Goal: Task Accomplishment & Management: Manage account settings

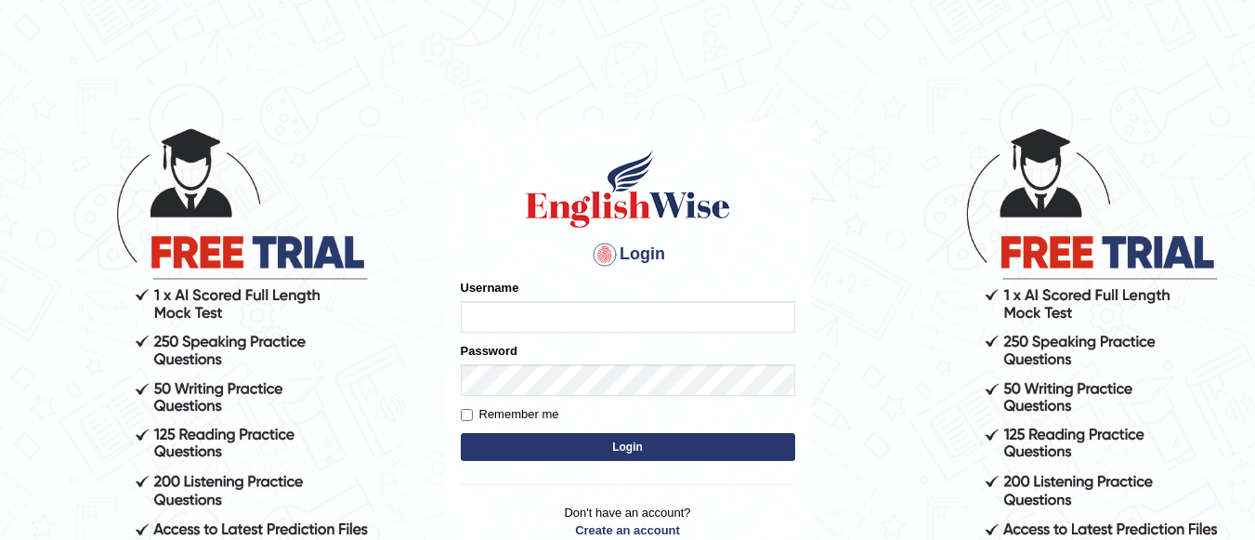
type input "a"
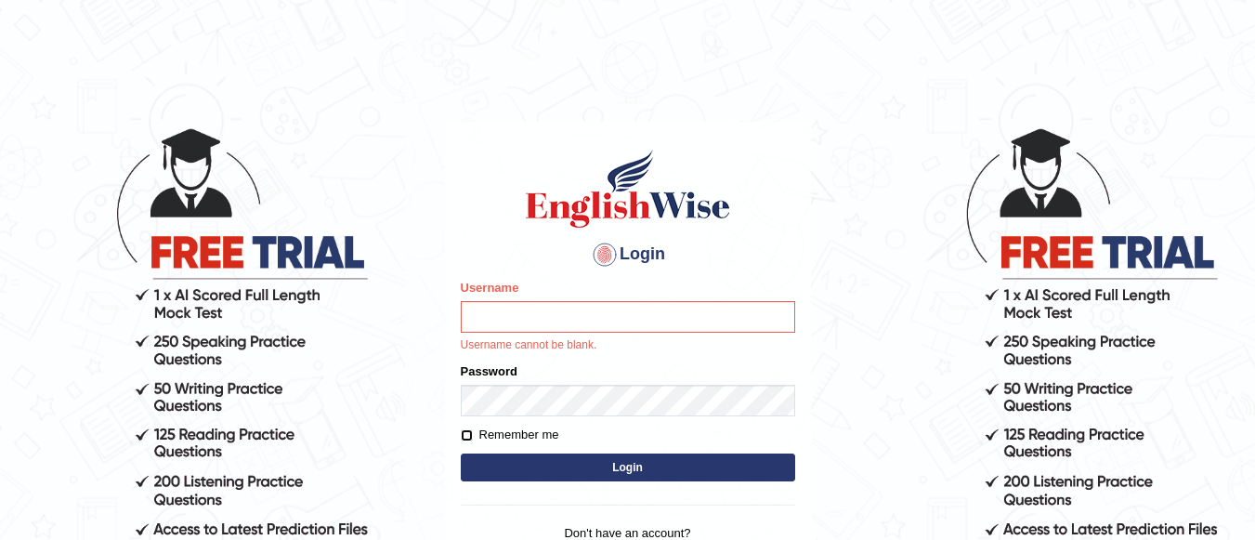
click at [469, 436] on input "Remember me" at bounding box center [467, 435] width 12 height 12
checkbox input "true"
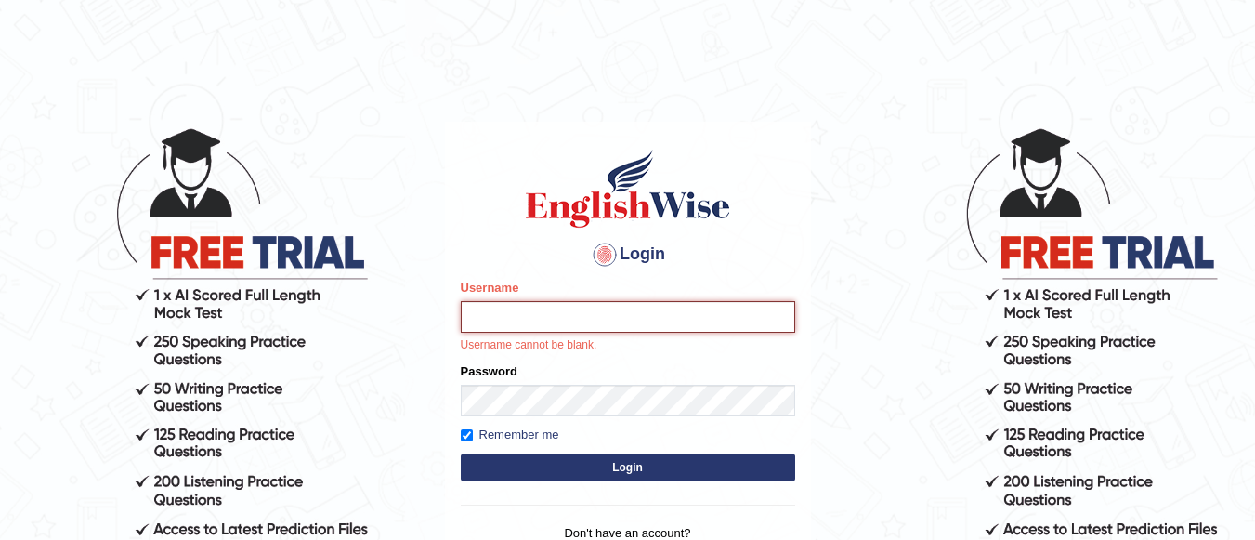
click at [507, 320] on input "Username" at bounding box center [628, 317] width 334 height 32
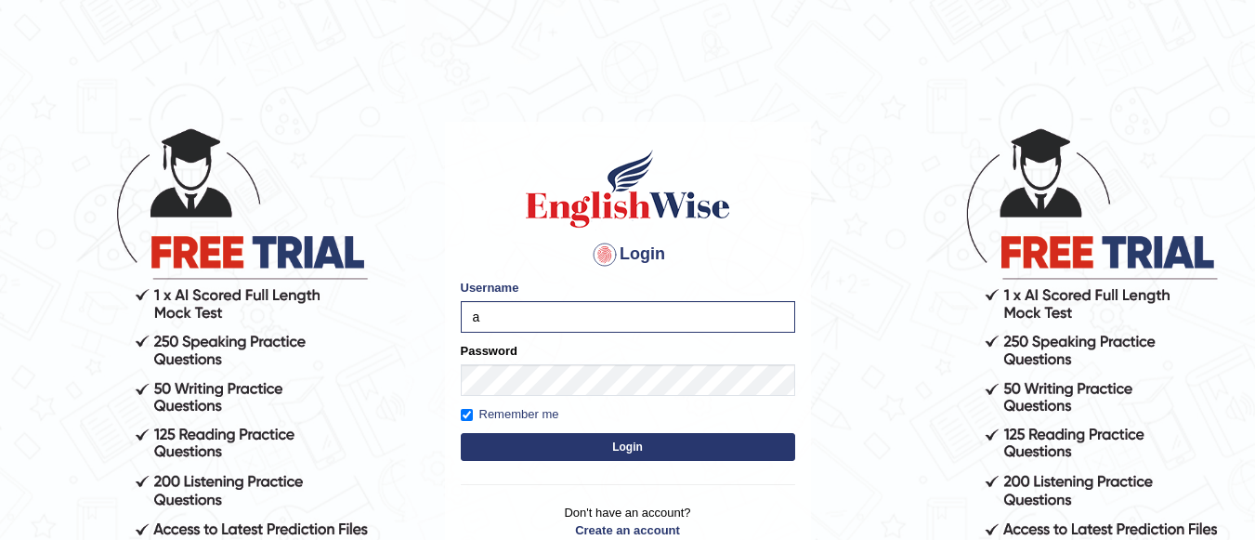
click at [604, 259] on div at bounding box center [605, 255] width 30 height 30
click at [492, 317] on input "a" at bounding box center [628, 317] width 334 height 32
type input "athira_newzealand"
click at [511, 452] on button "Login" at bounding box center [628, 447] width 334 height 28
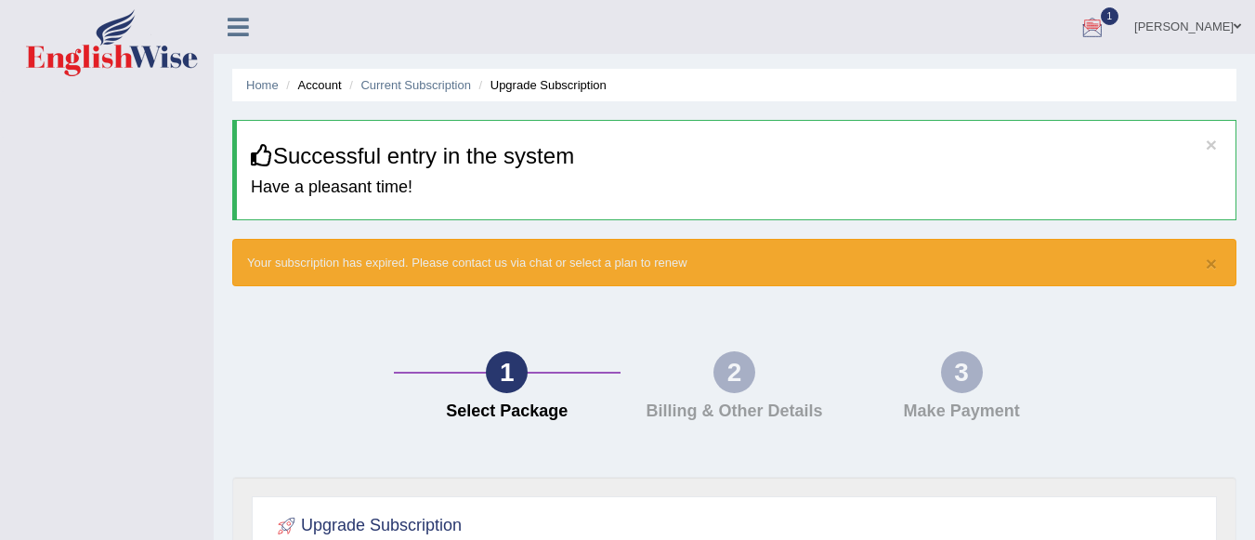
click at [1106, 33] on div at bounding box center [1092, 28] width 28 height 28
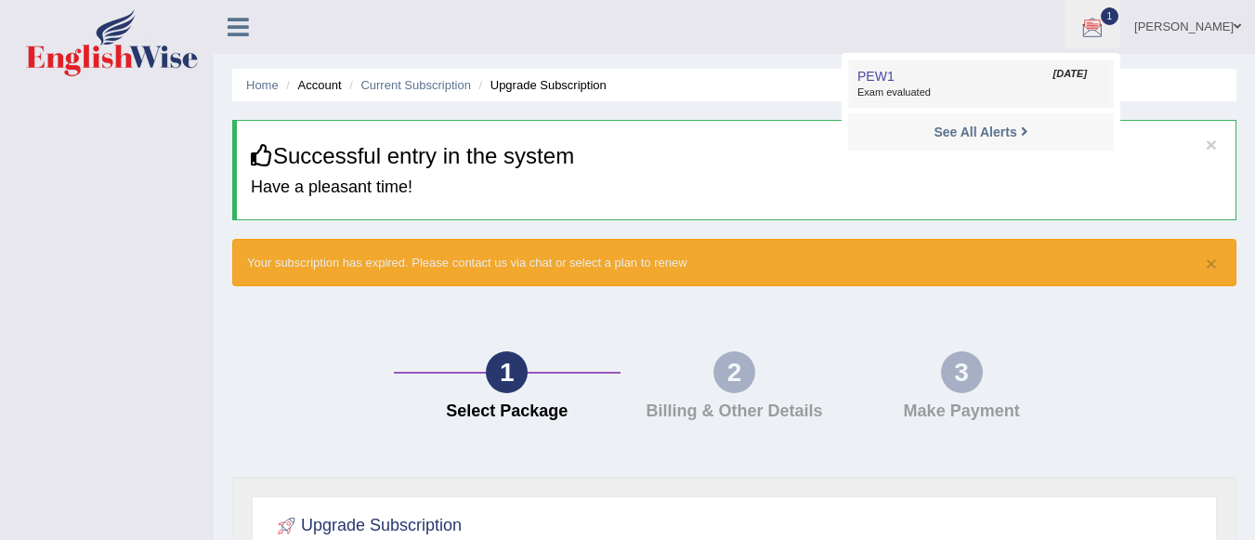
click at [961, 89] on span "Exam evaluated" at bounding box center [980, 92] width 247 height 15
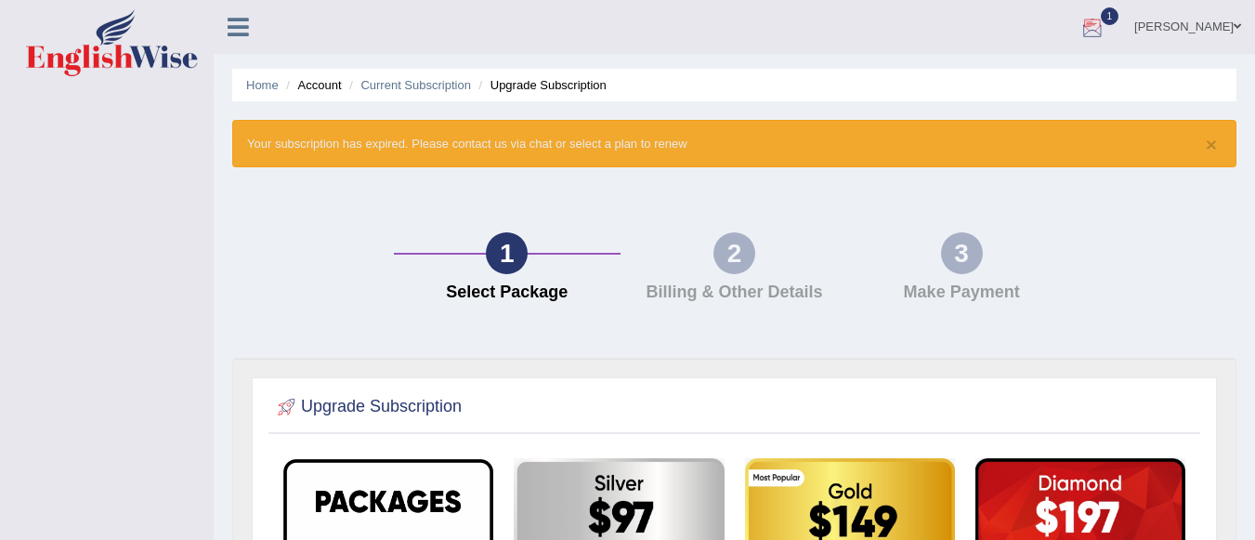
click at [1106, 35] on div at bounding box center [1092, 28] width 28 height 28
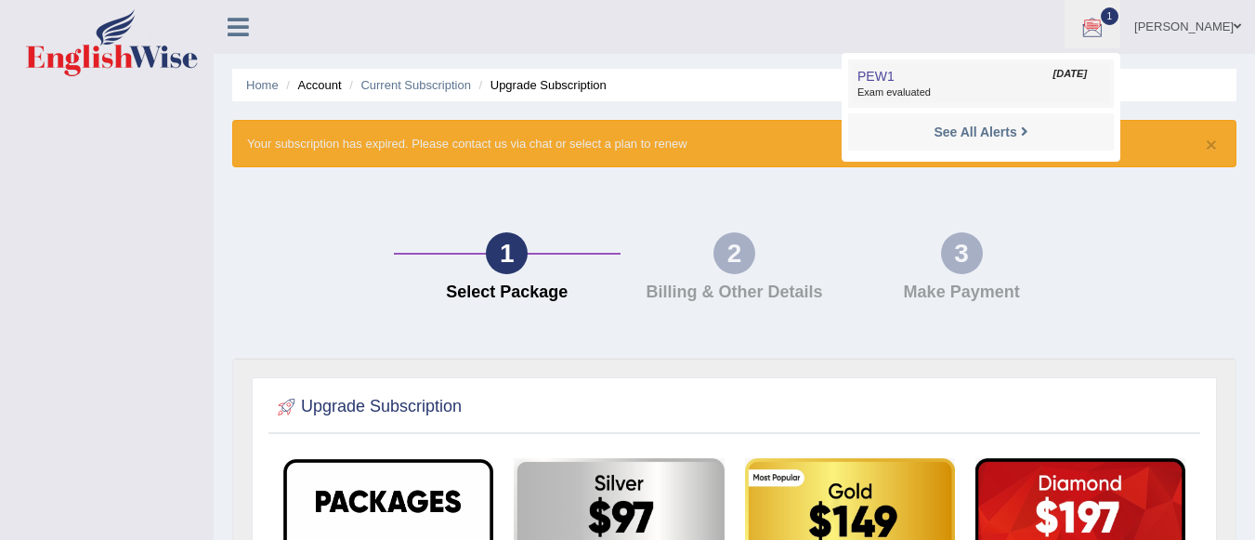
click at [894, 75] on span "PEW1" at bounding box center [875, 76] width 37 height 15
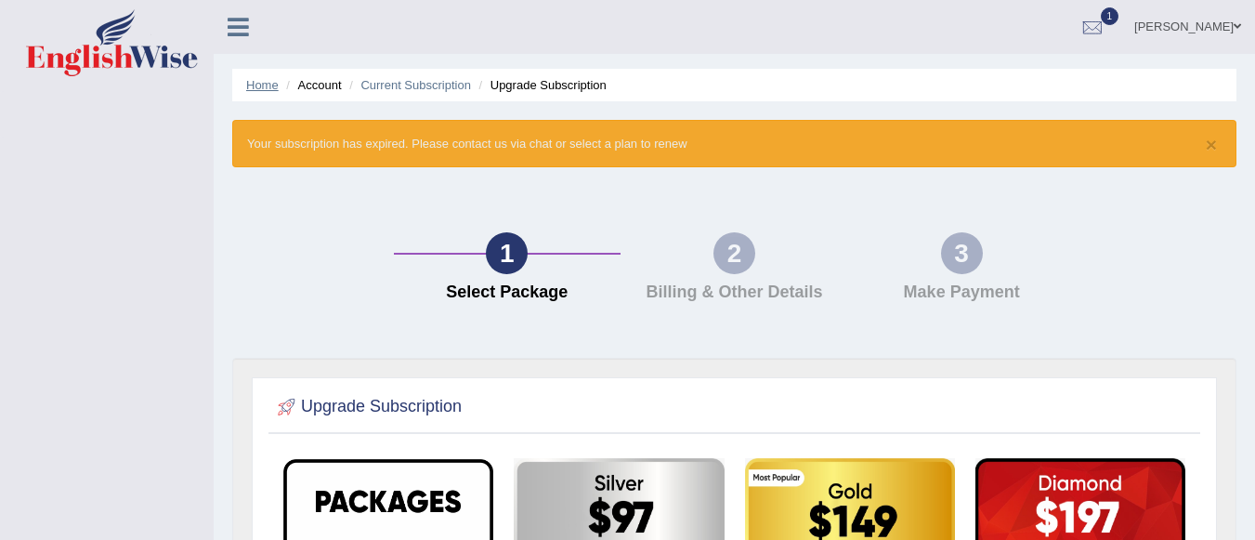
click at [249, 82] on link "Home" at bounding box center [262, 85] width 33 height 14
click at [265, 91] on link "Home" at bounding box center [262, 85] width 33 height 14
click at [414, 89] on link "Current Subscription" at bounding box center [415, 85] width 111 height 14
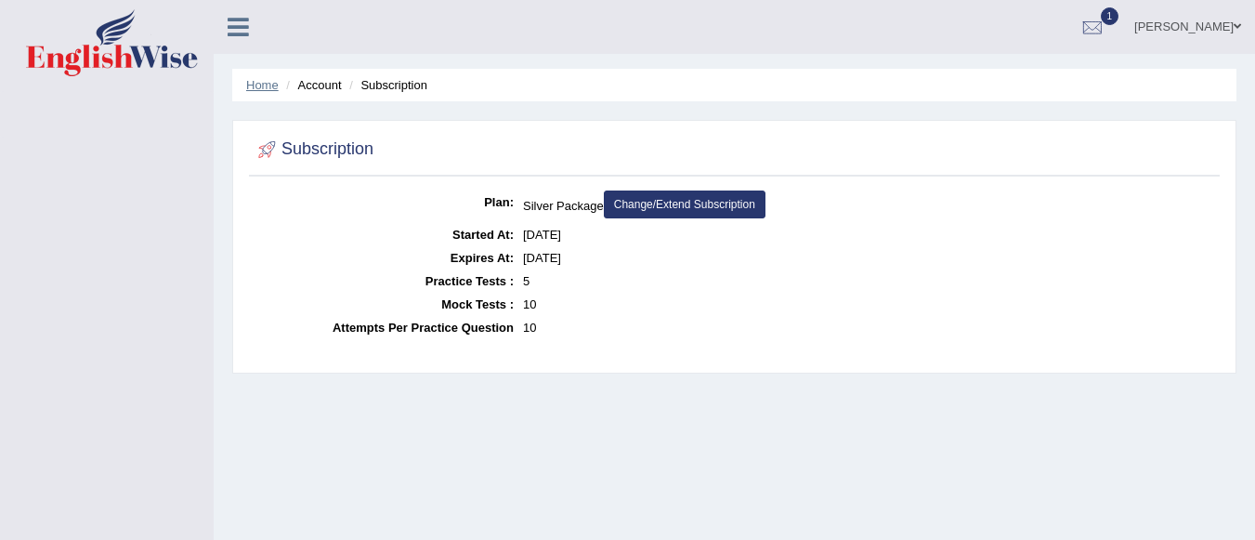
click at [264, 85] on link "Home" at bounding box center [262, 85] width 33 height 14
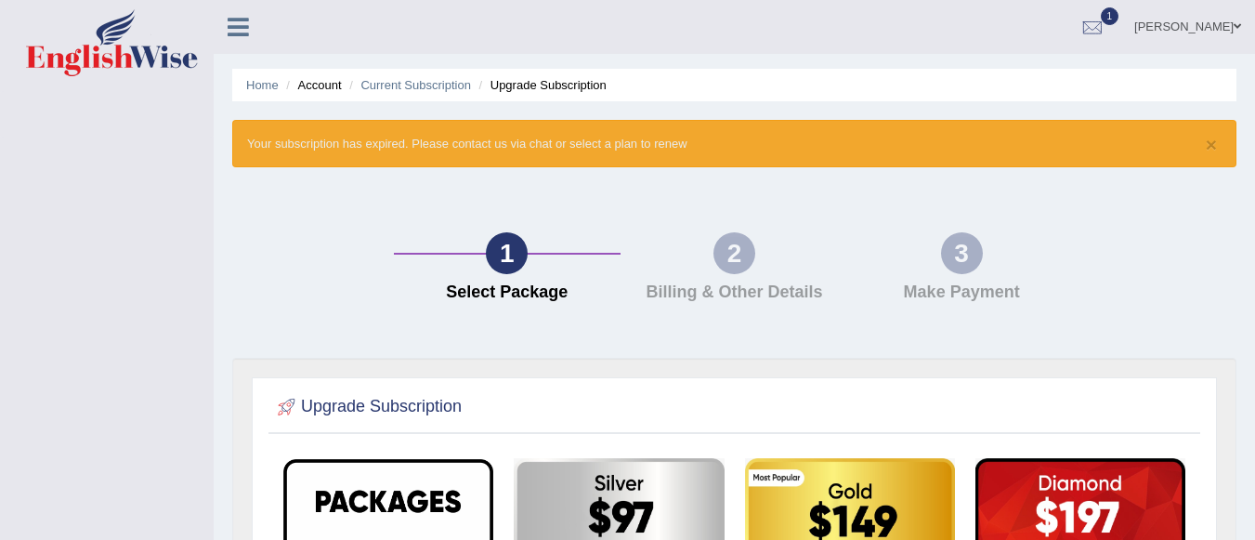
click at [321, 91] on li "Account" at bounding box center [310, 85] width 59 height 18
click at [1237, 23] on span at bounding box center [1236, 26] width 7 height 12
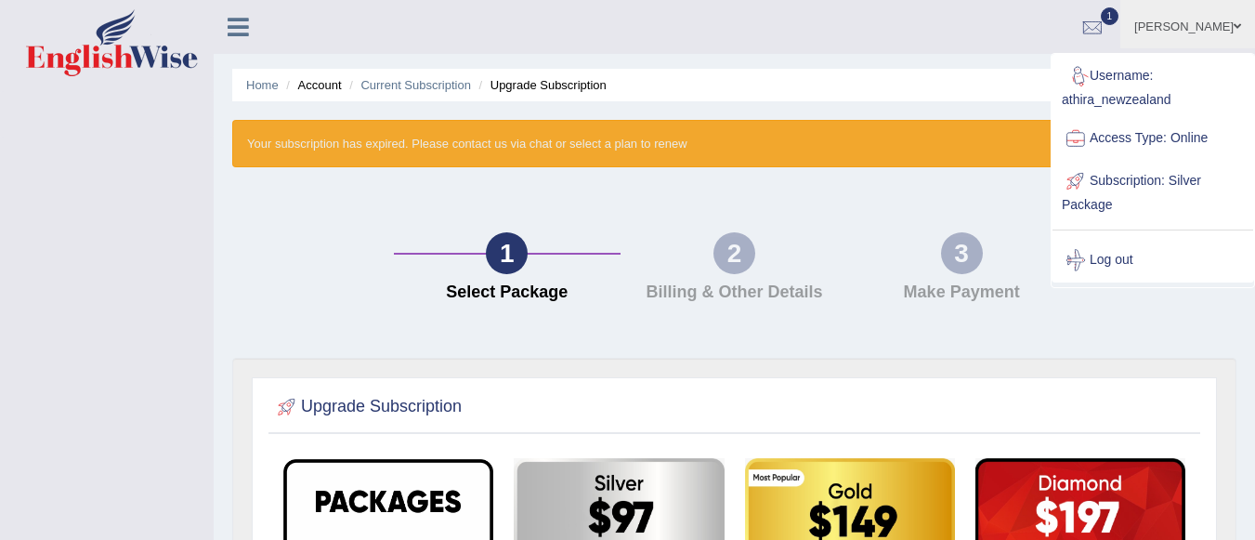
click at [1113, 99] on link "Username: athira_newzealand" at bounding box center [1152, 86] width 201 height 62
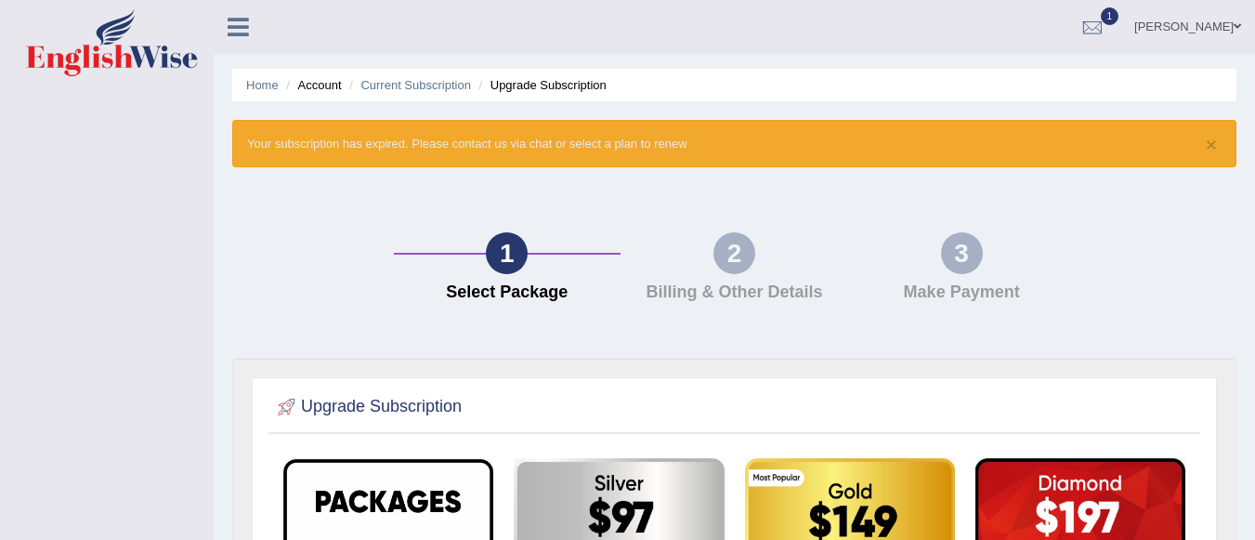
click at [1220, 29] on link "[PERSON_NAME]" at bounding box center [1187, 24] width 135 height 48
